Goal: Information Seeking & Learning: Find specific fact

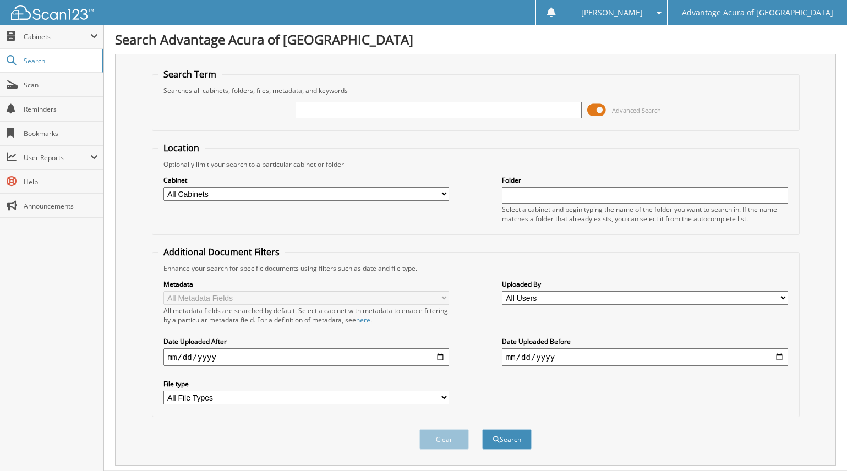
click at [318, 110] on input "text" at bounding box center [439, 110] width 286 height 17
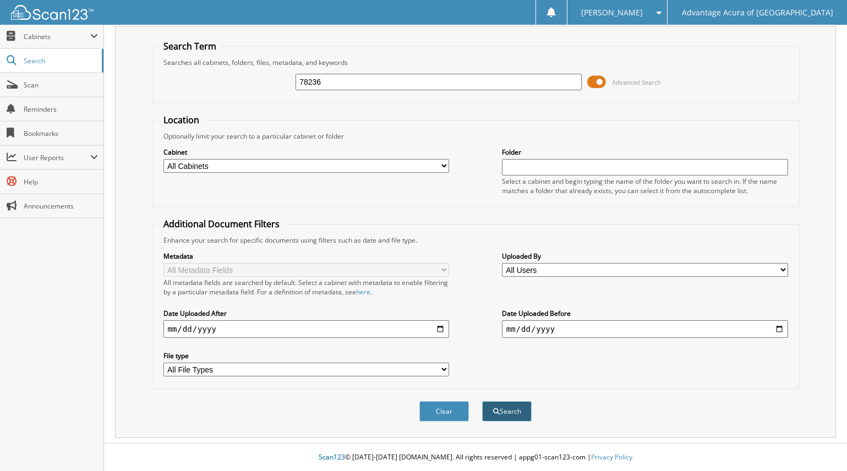
type input "78236"
click at [509, 415] on button "Search" at bounding box center [507, 411] width 50 height 20
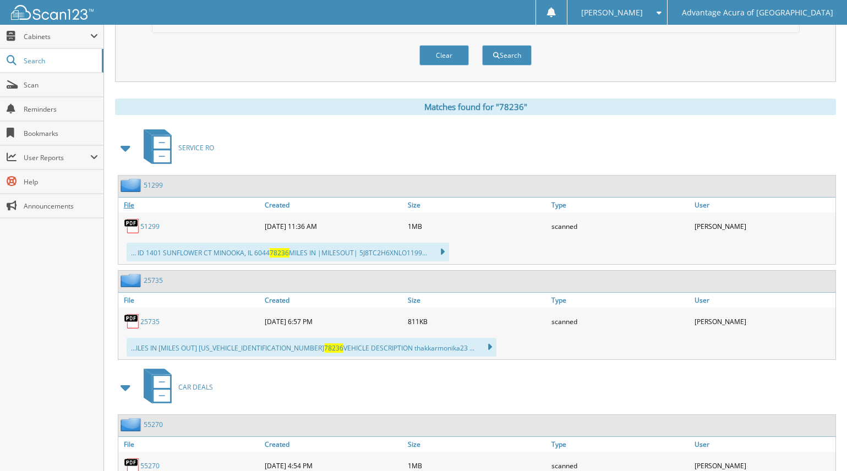
scroll to position [469, 0]
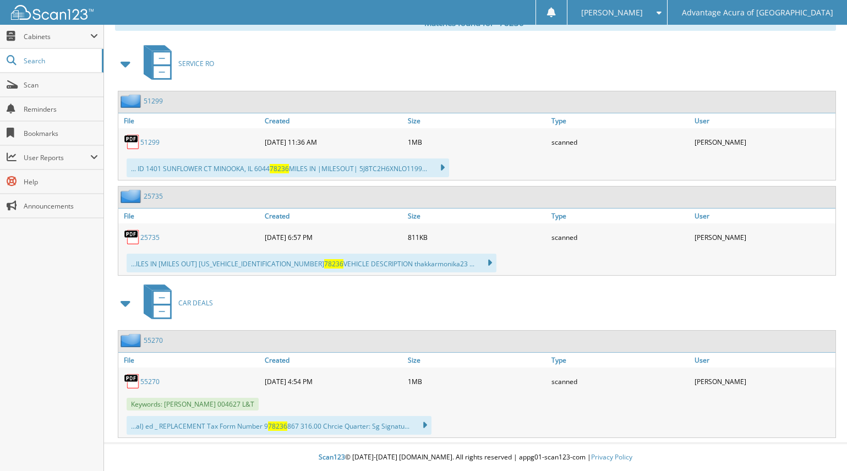
click at [148, 385] on link "55270" at bounding box center [149, 381] width 19 height 9
click at [145, 143] on link "51299" at bounding box center [149, 142] width 19 height 9
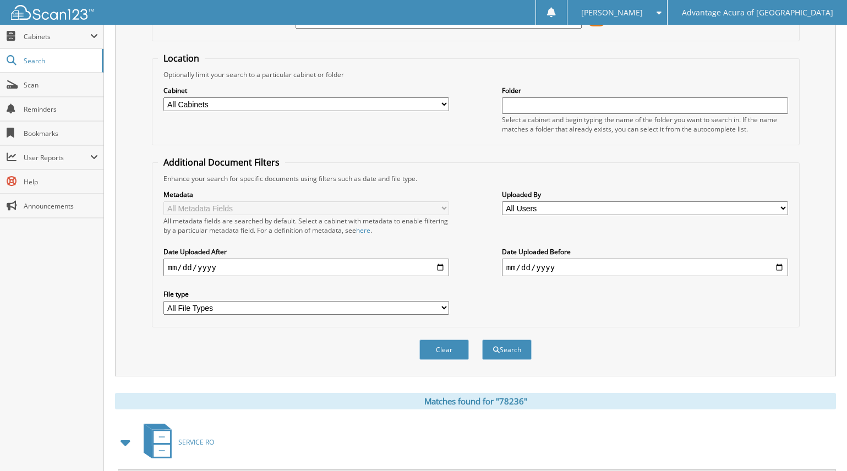
scroll to position [84, 0]
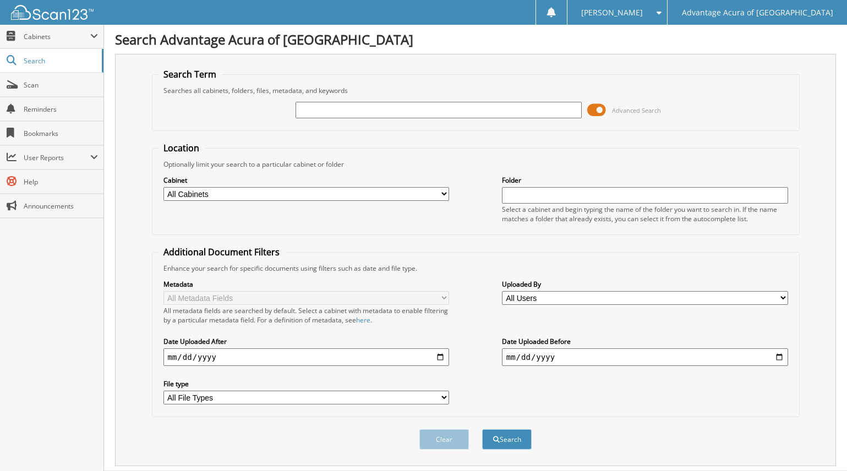
click at [315, 110] on input "text" at bounding box center [439, 110] width 286 height 17
type input "79463"
click at [511, 438] on button "Search" at bounding box center [507, 439] width 50 height 20
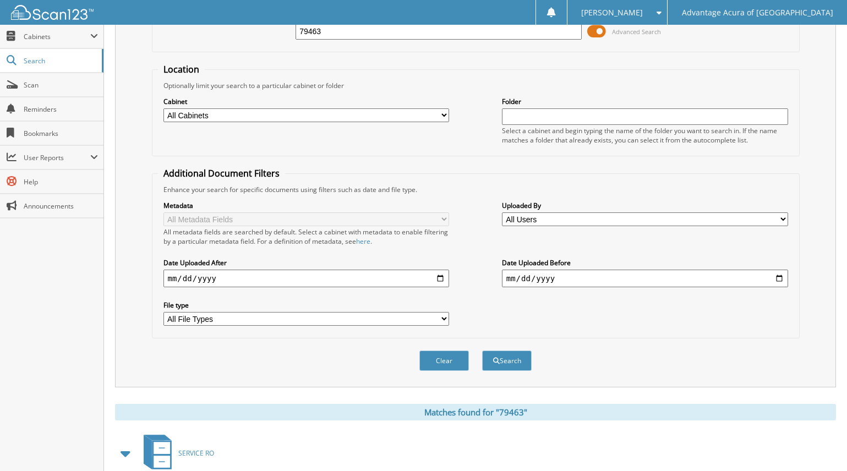
scroll to position [385, 0]
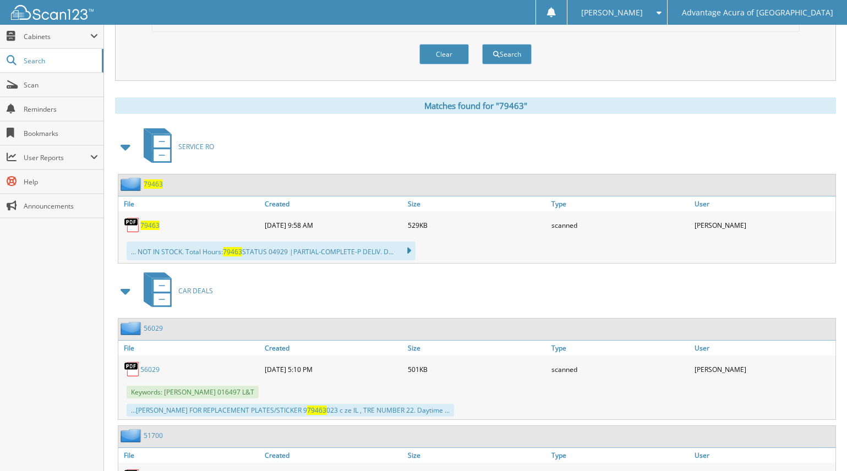
click at [148, 226] on span "79463" at bounding box center [149, 225] width 19 height 9
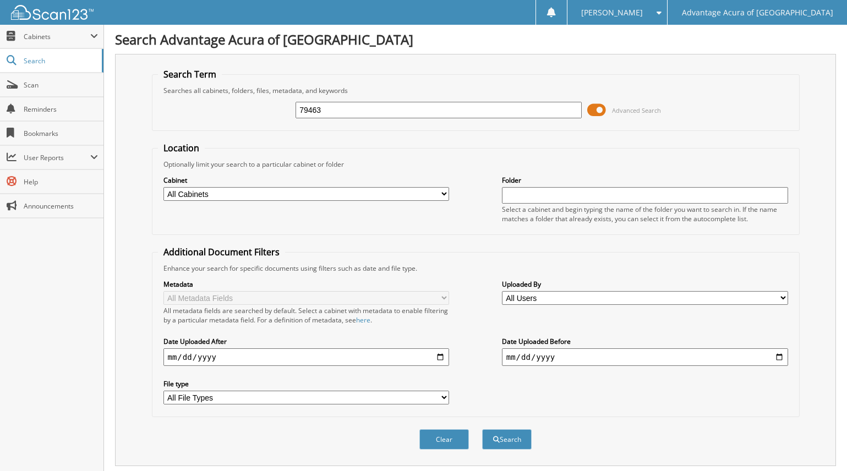
drag, startPoint x: 357, startPoint y: 111, endPoint x: -122, endPoint y: 119, distance: 479.6
click at [0, 119] on html "Shirley D. Settings Logout Advantage Acura of Naperville Close Cabinets My Comp…" at bounding box center [423, 473] width 847 height 946
type input "79182"
click at [501, 441] on button "Search" at bounding box center [507, 439] width 50 height 20
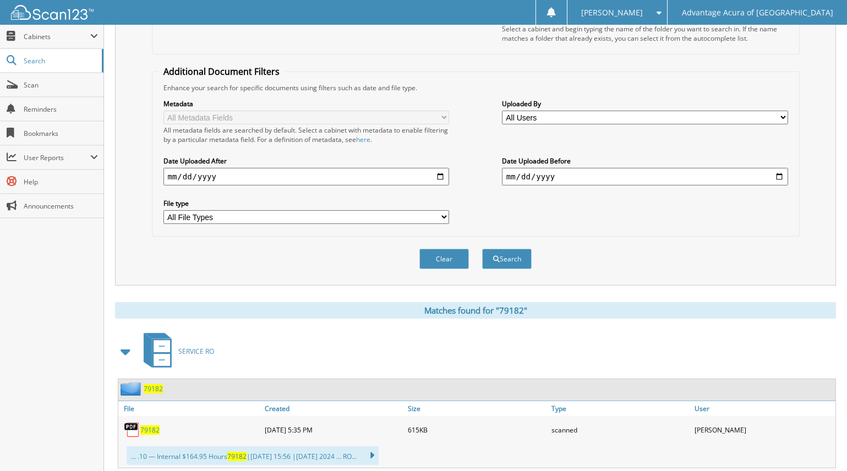
scroll to position [275, 0]
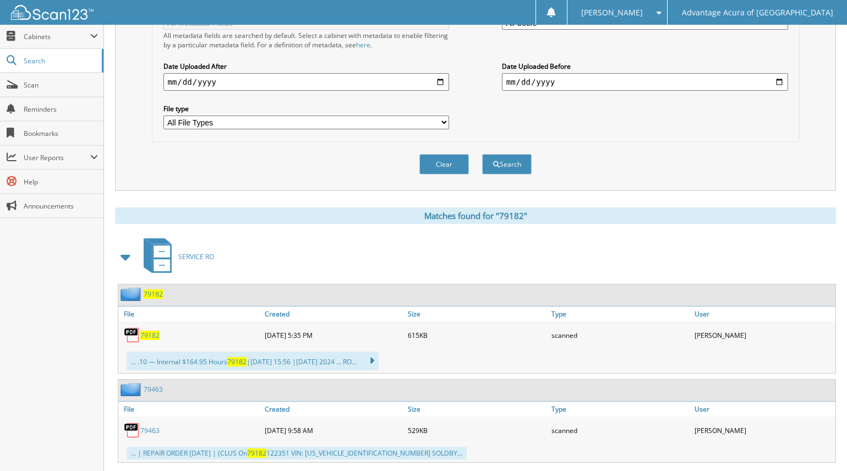
click at [152, 335] on span "79182" at bounding box center [149, 335] width 19 height 9
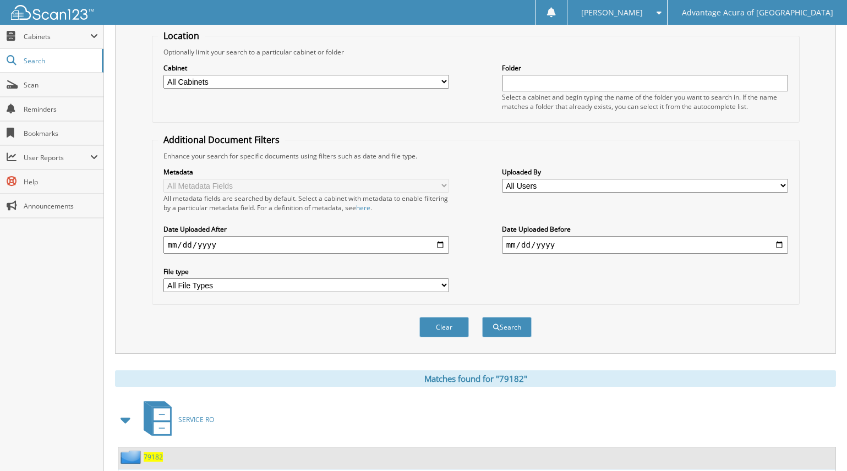
scroll to position [0, 0]
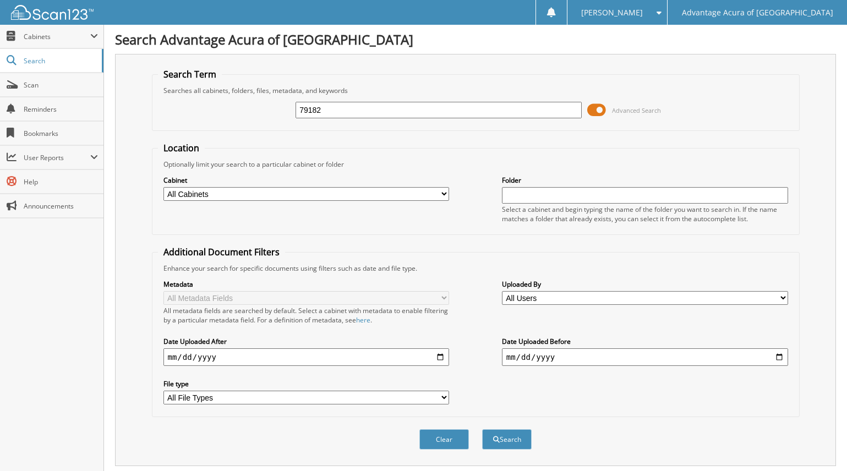
drag, startPoint x: 335, startPoint y: 107, endPoint x: -119, endPoint y: 104, distance: 454.2
click at [0, 104] on html "Shirley D. Settings Logout Advantage Acura of Naperville Close Cabinets My Comp…" at bounding box center [423, 464] width 847 height 928
type input "78925"
click at [517, 436] on button "Search" at bounding box center [507, 439] width 50 height 20
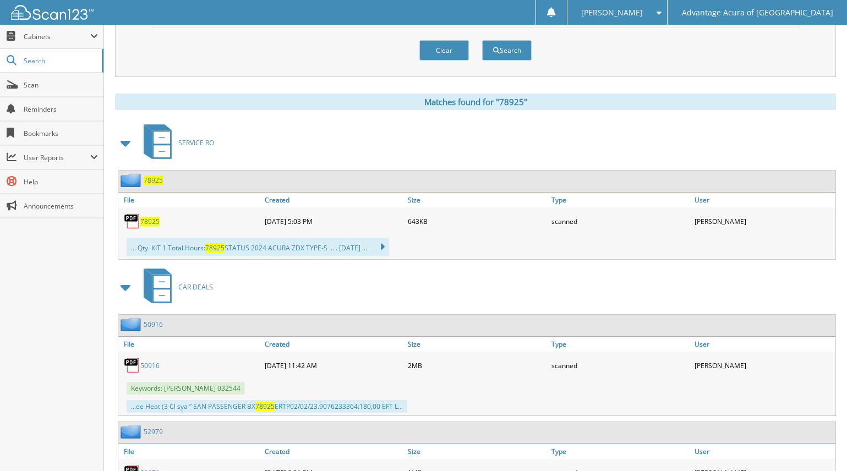
scroll to position [481, 0]
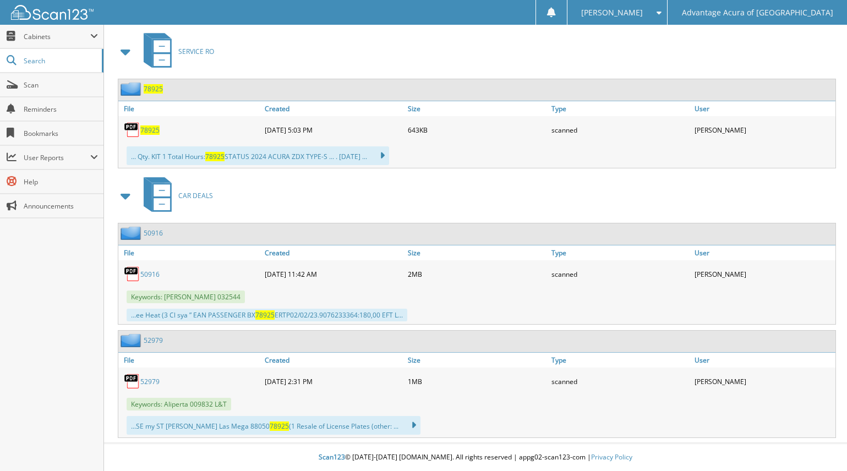
click at [140, 125] on img at bounding box center [132, 130] width 17 height 17
click at [151, 130] on span "78925" at bounding box center [149, 130] width 19 height 9
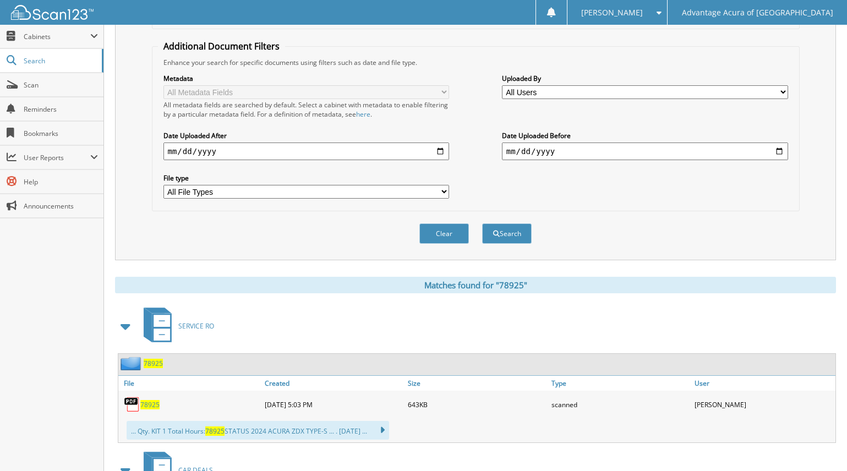
scroll to position [0, 0]
